Goal: Task Accomplishment & Management: Use online tool/utility

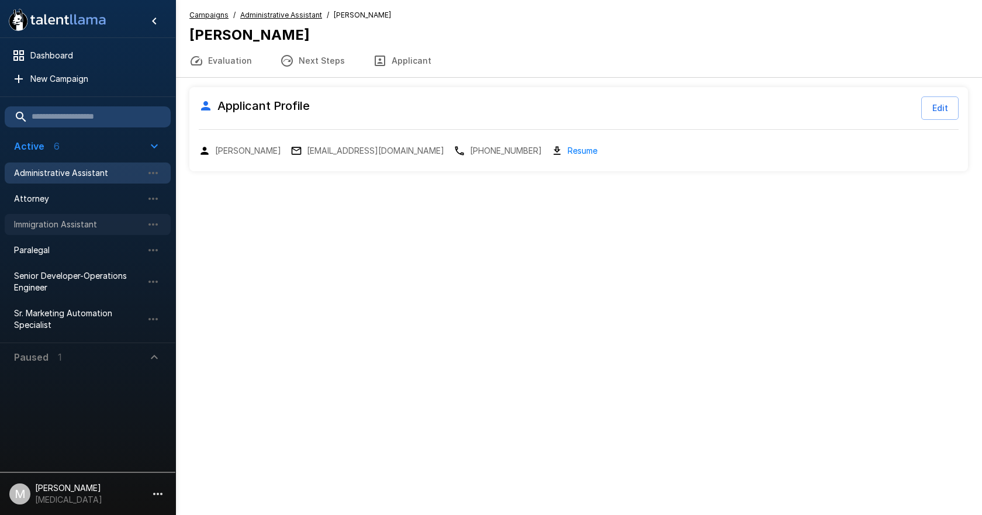
click at [72, 224] on span "Immigration Assistant" at bounding box center [78, 225] width 129 height 12
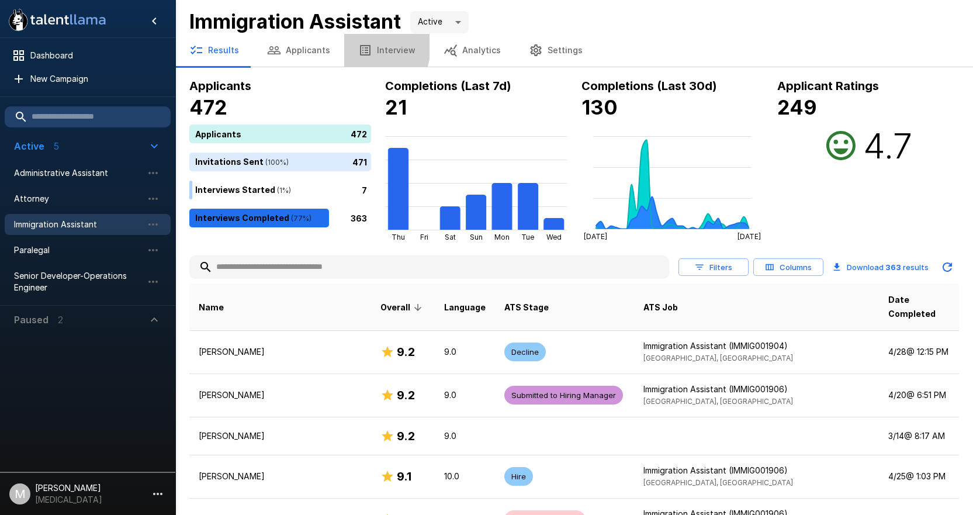
drag, startPoint x: 341, startPoint y: 44, endPoint x: 333, endPoint y: 45, distance: 7.6
click at [338, 44] on div "Results Applicants Interview Analytics Settings" at bounding box center [574, 50] width 798 height 33
click at [320, 49] on button "Applicants" at bounding box center [298, 50] width 91 height 33
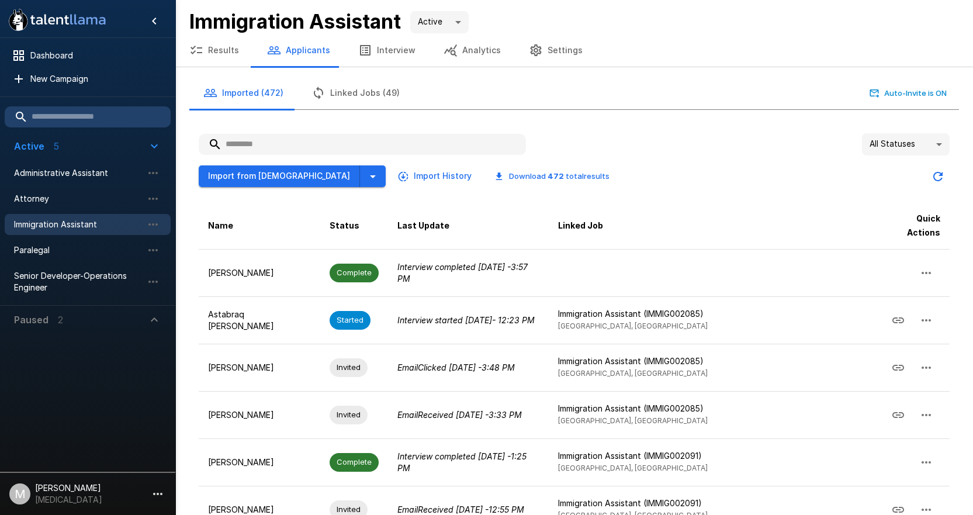
click at [272, 149] on input "text" at bounding box center [362, 144] width 327 height 21
click at [86, 250] on span "Paralegal" at bounding box center [78, 250] width 129 height 12
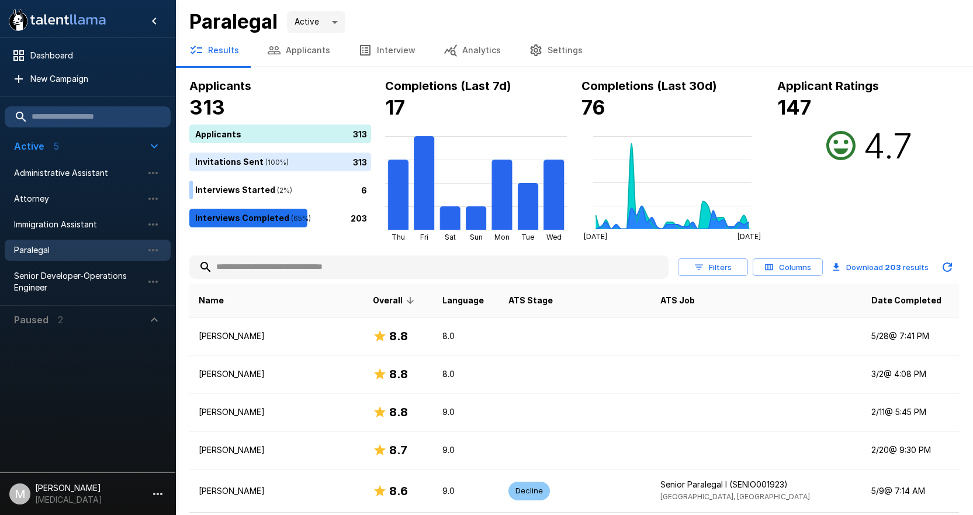
click at [303, 274] on input "text" at bounding box center [428, 267] width 479 height 21
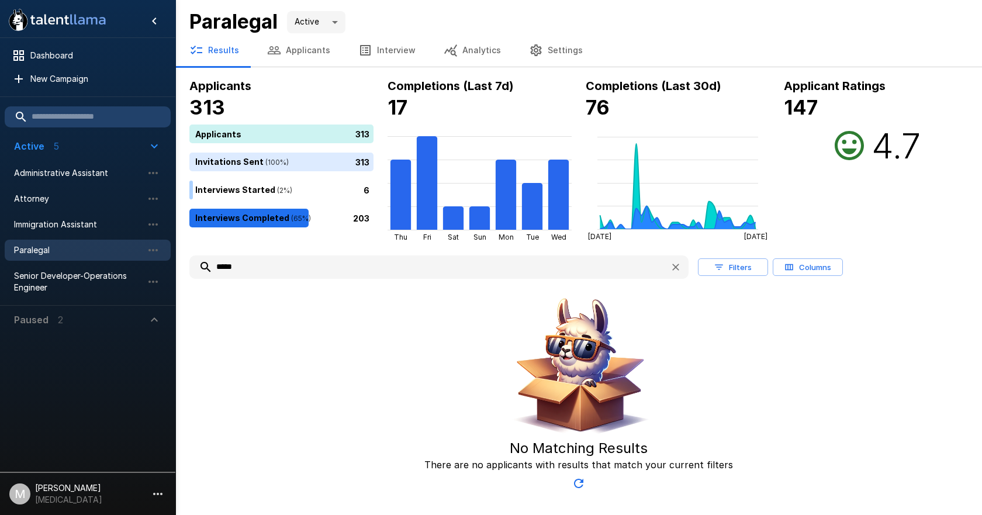
type input "*****"
click at [286, 53] on button "Applicants" at bounding box center [298, 50] width 91 height 33
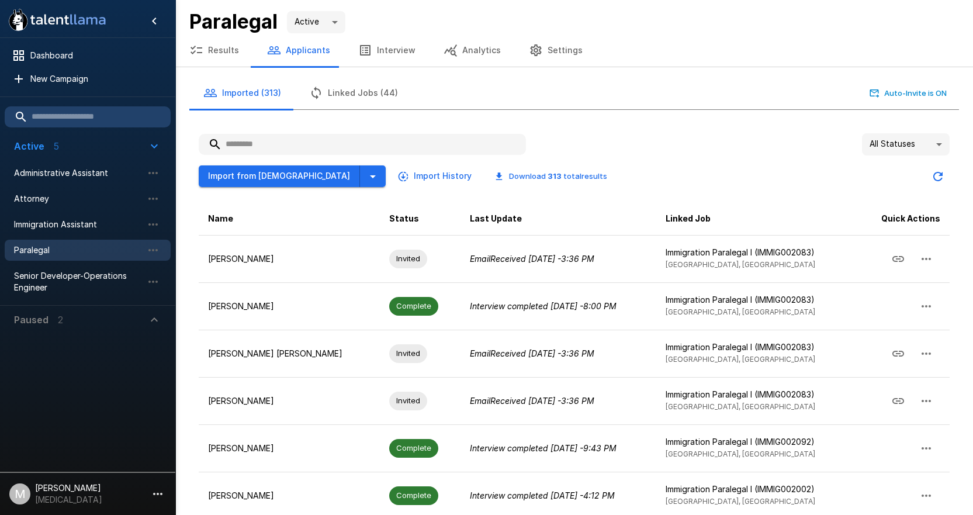
click at [312, 137] on input "text" at bounding box center [362, 144] width 327 height 21
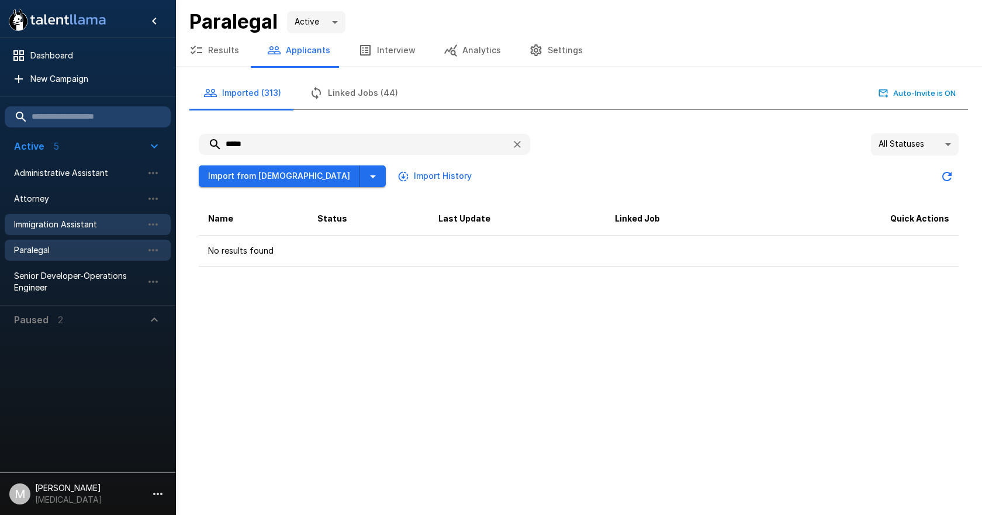
type input "*****"
click at [81, 226] on span "Immigration Assistant" at bounding box center [78, 225] width 129 height 12
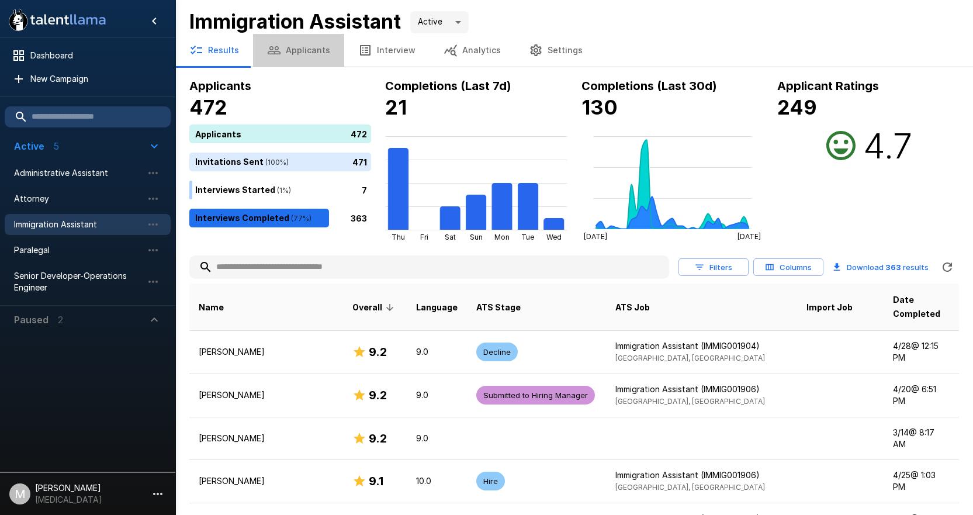
click at [302, 43] on button "Applicants" at bounding box center [298, 50] width 91 height 33
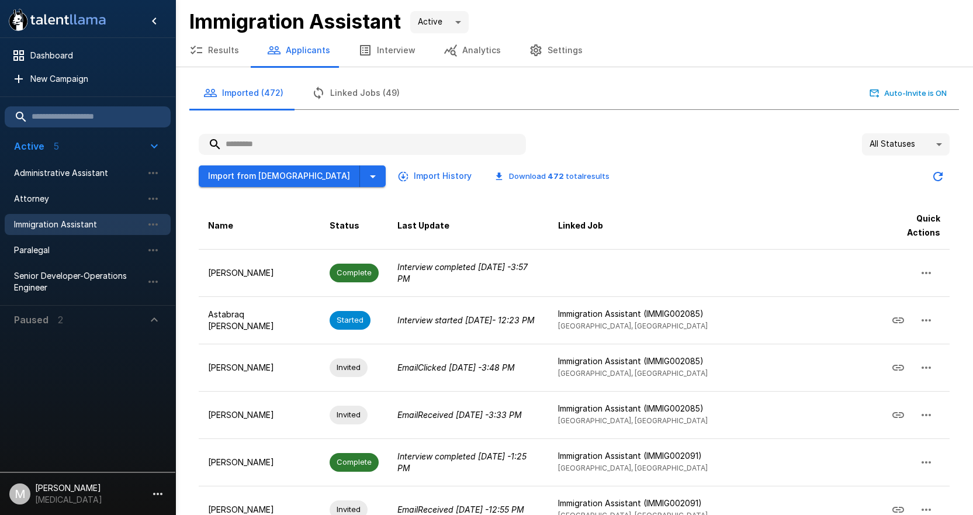
click at [282, 143] on input "text" at bounding box center [362, 144] width 327 height 21
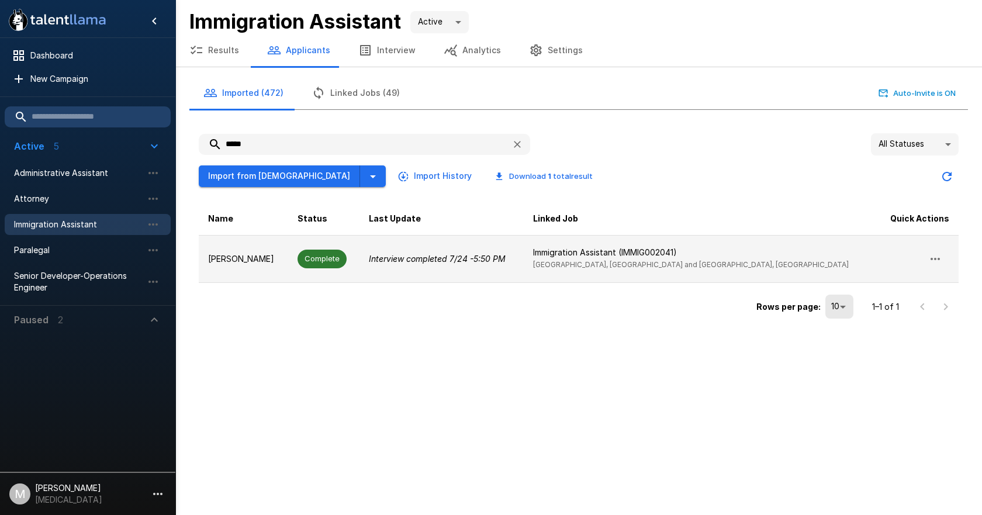
type input "*****"
click at [347, 257] on span "Complete" at bounding box center [321, 258] width 49 height 11
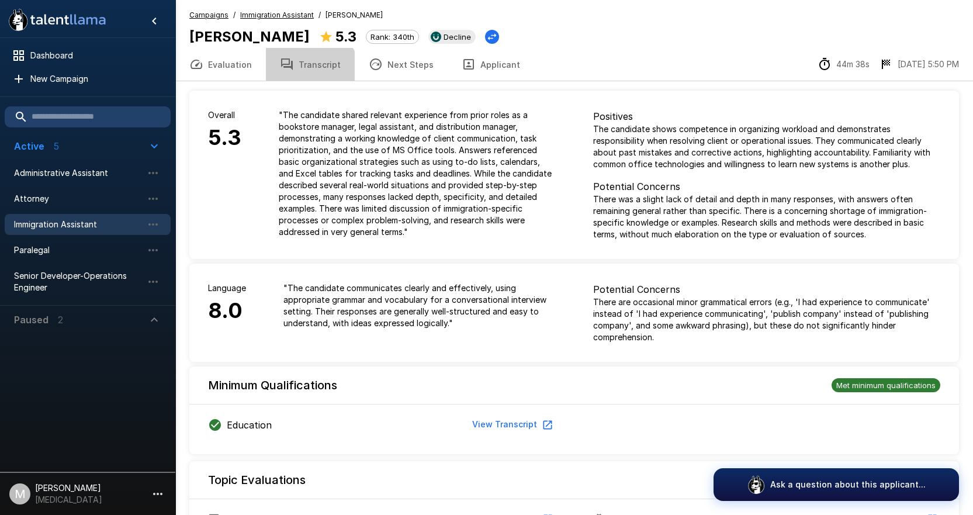
click at [306, 72] on button "Transcript" at bounding box center [310, 64] width 89 height 33
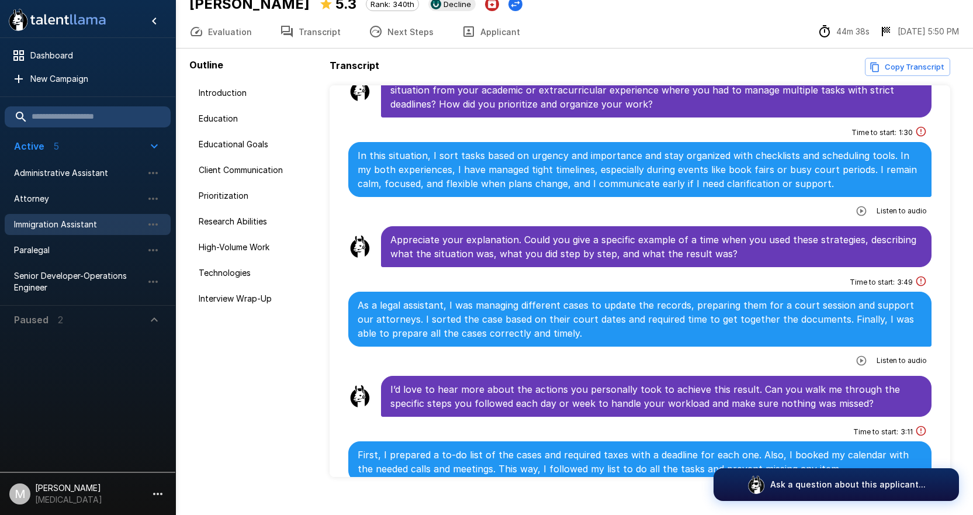
scroll to position [51, 0]
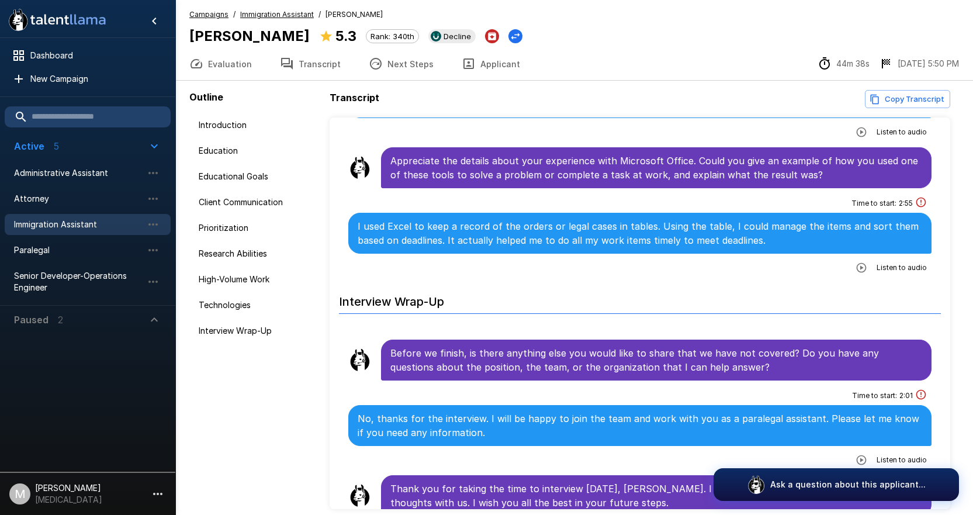
scroll to position [51, 0]
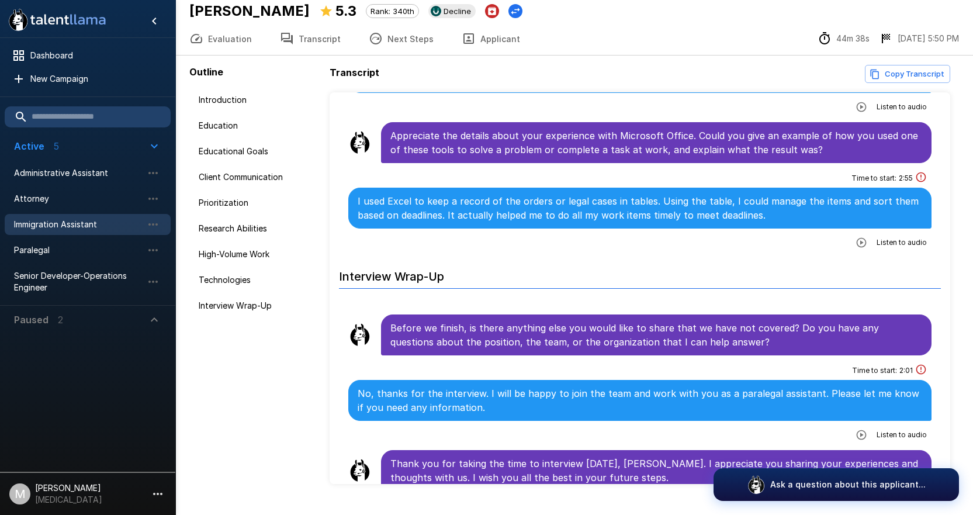
scroll to position [51, 0]
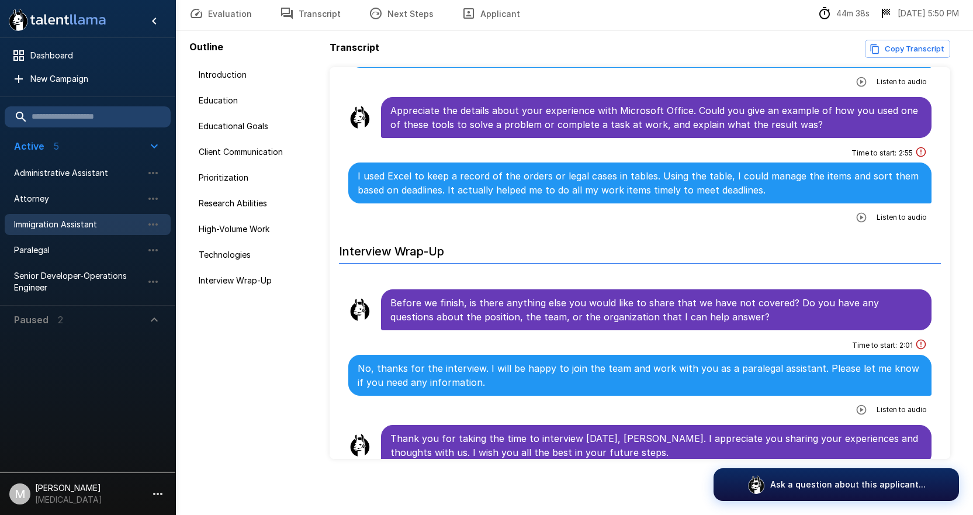
click at [61, 224] on span "Immigration Assistant" at bounding box center [78, 225] width 129 height 12
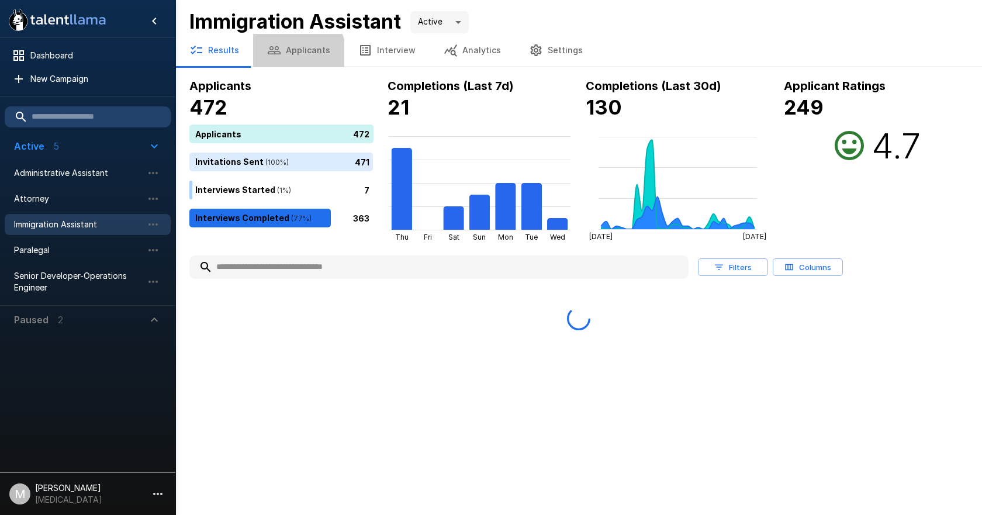
click at [281, 55] on button "Applicants" at bounding box center [298, 50] width 91 height 33
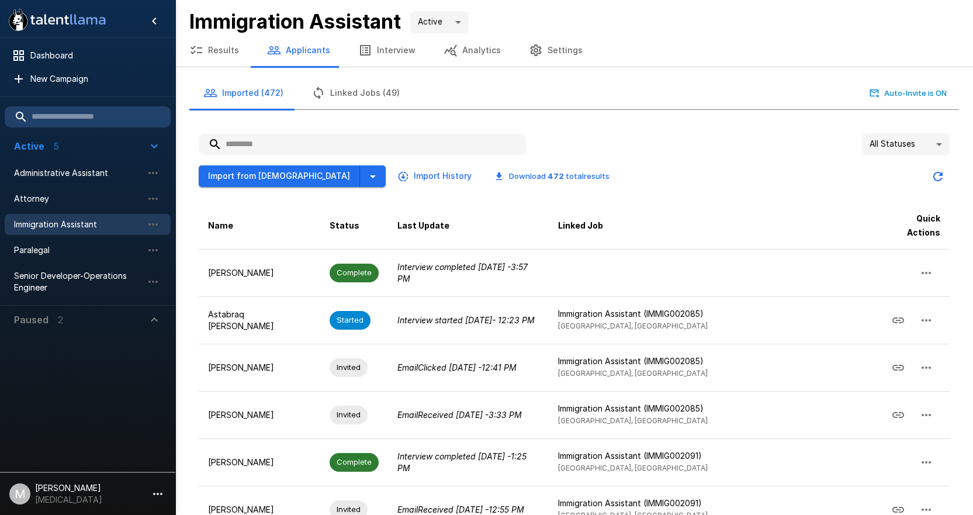
click at [446, 141] on input "text" at bounding box center [362, 144] width 327 height 21
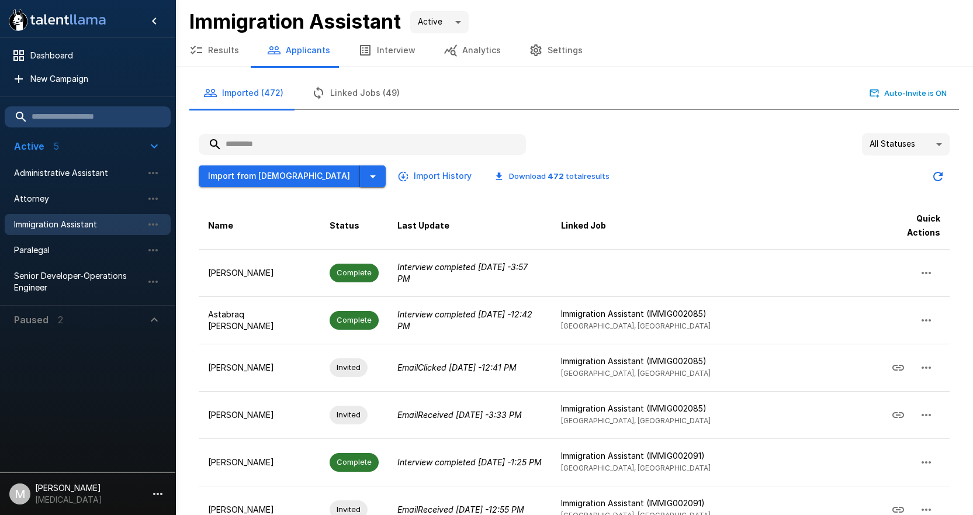
click at [366, 172] on icon "button" at bounding box center [373, 176] width 14 height 14
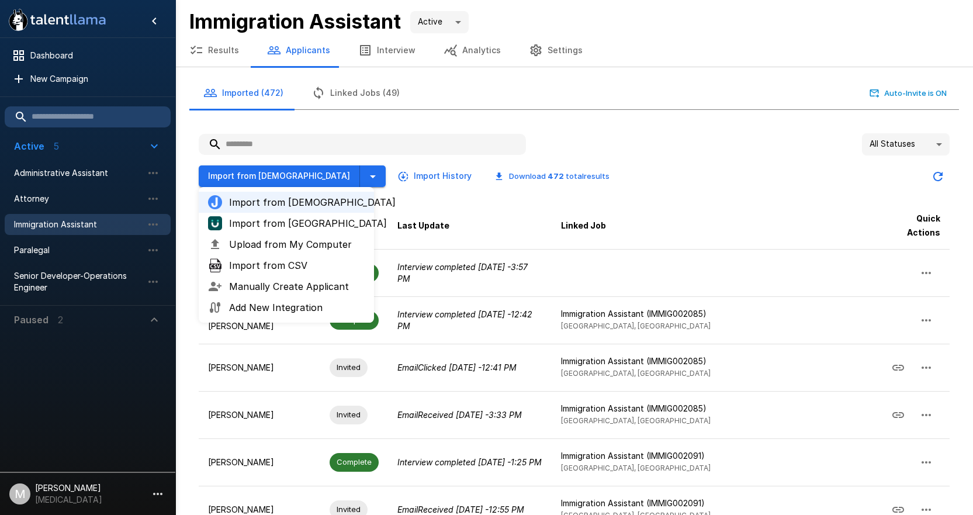
click at [310, 221] on span "Import from UKG" at bounding box center [297, 223] width 136 height 14
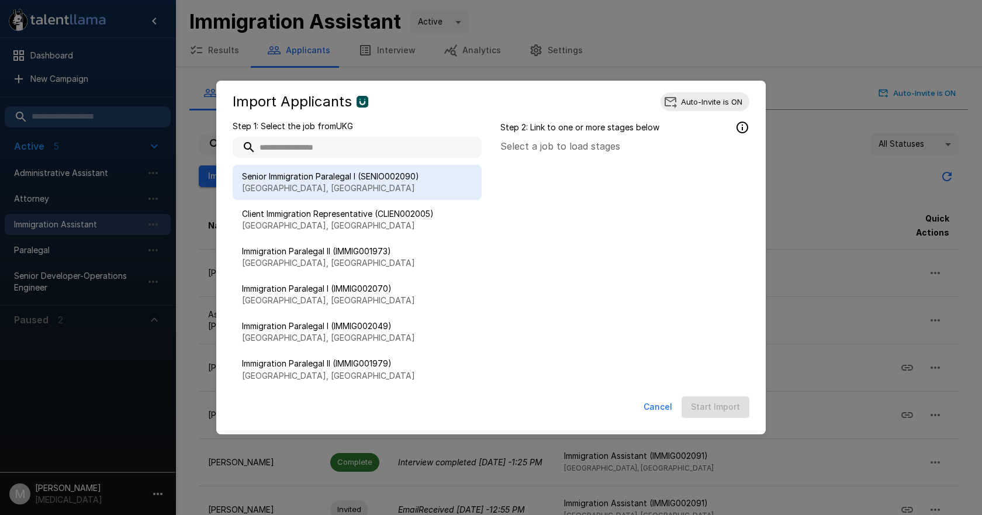
paste input "**********"
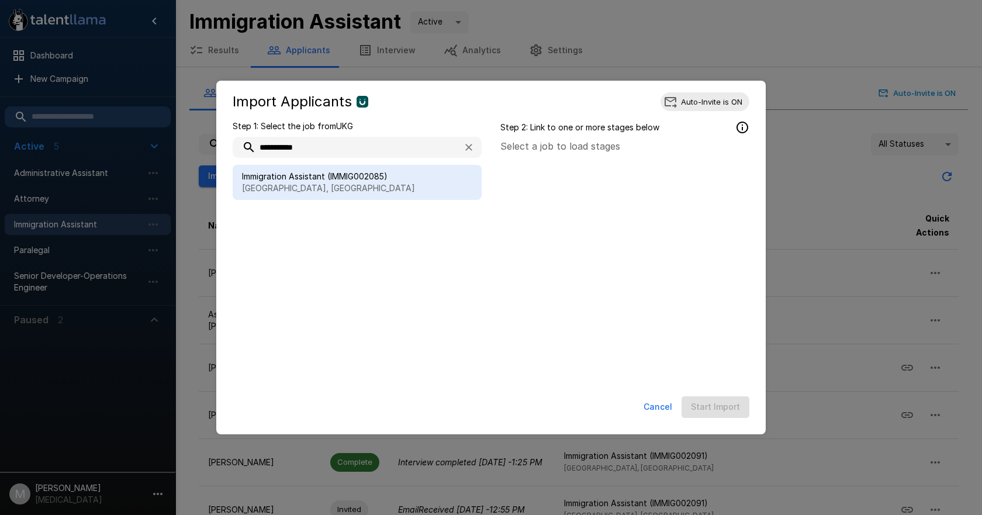
type input "**********"
click at [298, 189] on p "[GEOGRAPHIC_DATA], [GEOGRAPHIC_DATA]" at bounding box center [357, 188] width 230 height 12
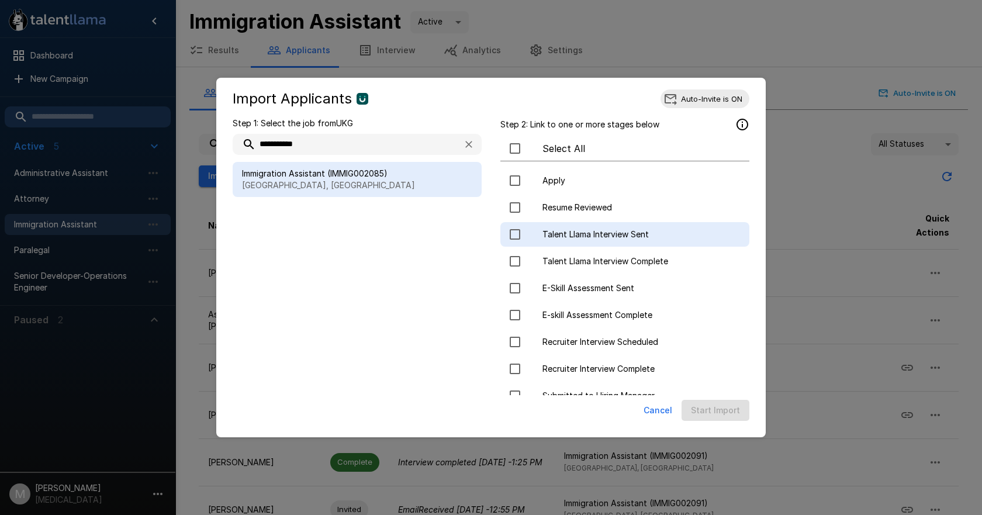
click at [560, 229] on span "Talent Llama Interview Sent" at bounding box center [641, 235] width 198 height 12
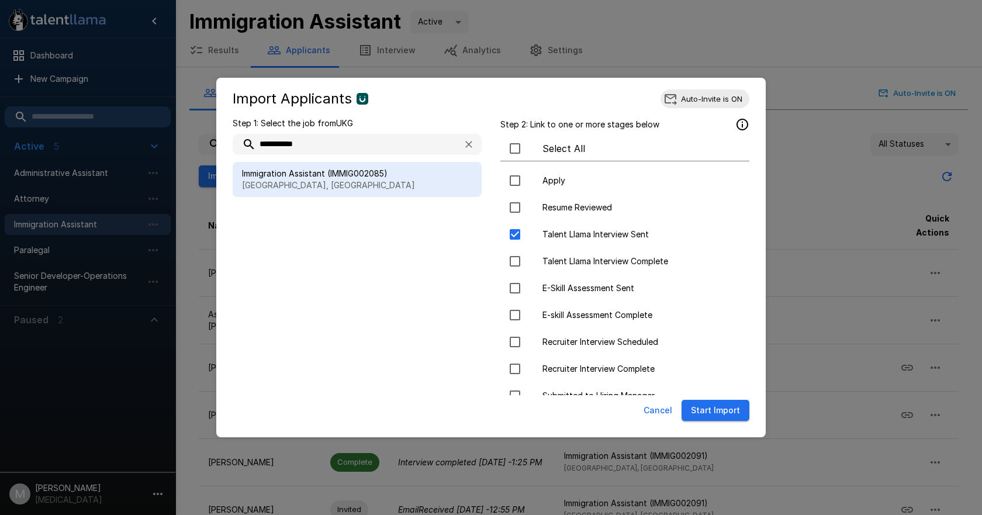
click at [714, 406] on button "Start Import" at bounding box center [715, 411] width 68 height 22
